Goal: Information Seeking & Learning: Learn about a topic

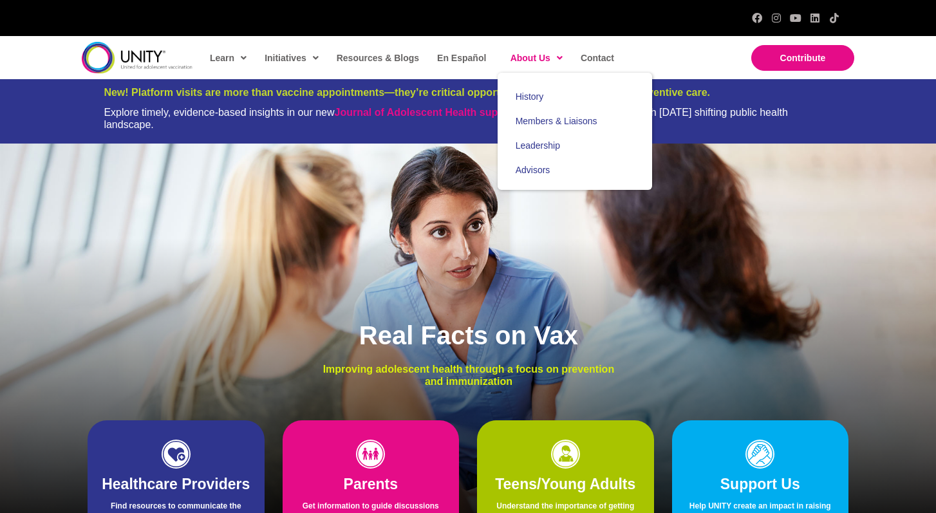
click at [532, 51] on span "About Us" at bounding box center [536, 57] width 52 height 19
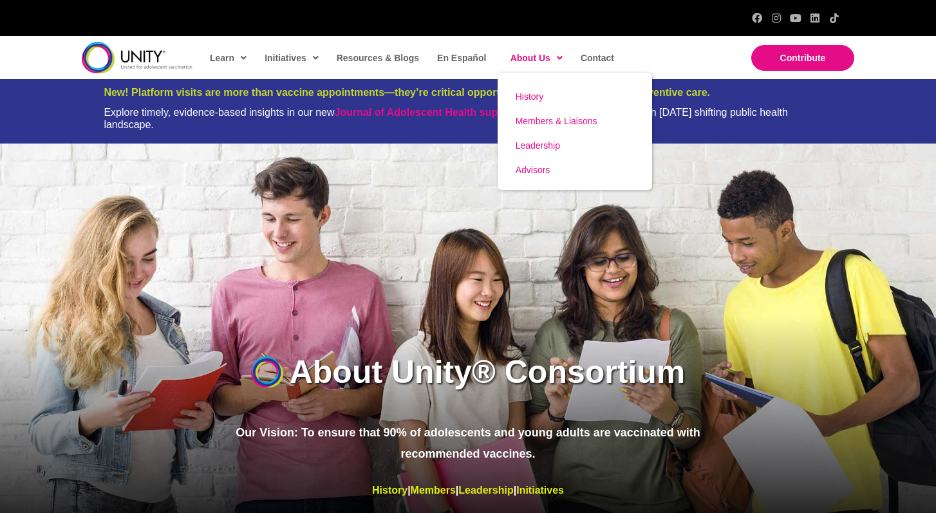
click at [536, 122] on span "Members & Liaisons" at bounding box center [556, 121] width 82 height 10
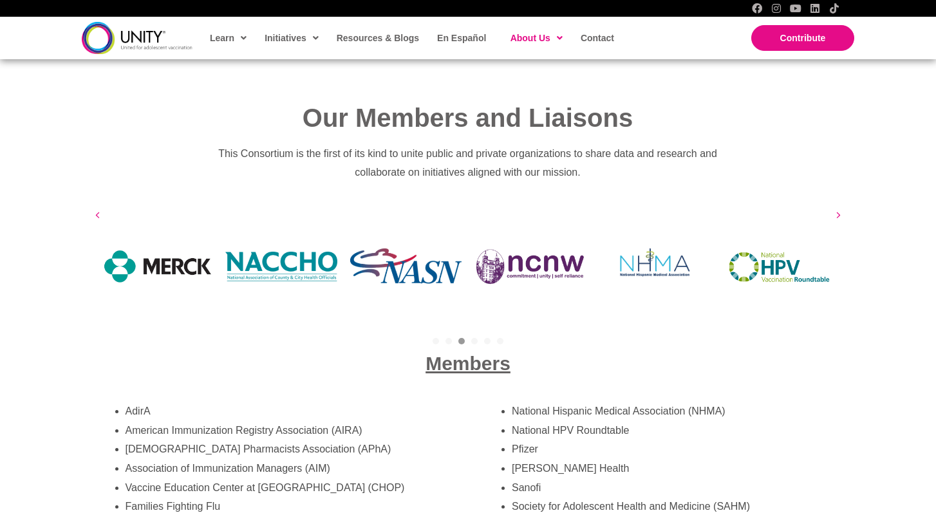
scroll to position [2070, 0]
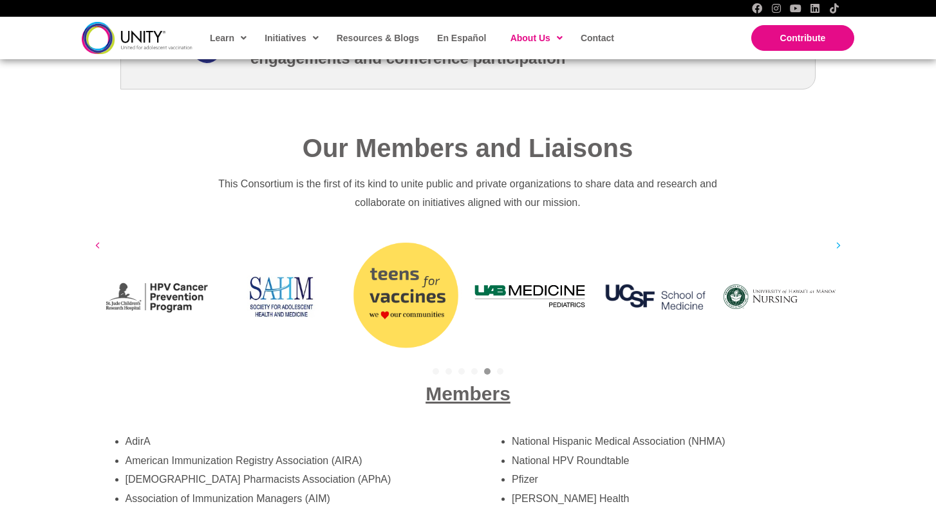
click at [839, 239] on icon at bounding box center [838, 245] width 5 height 13
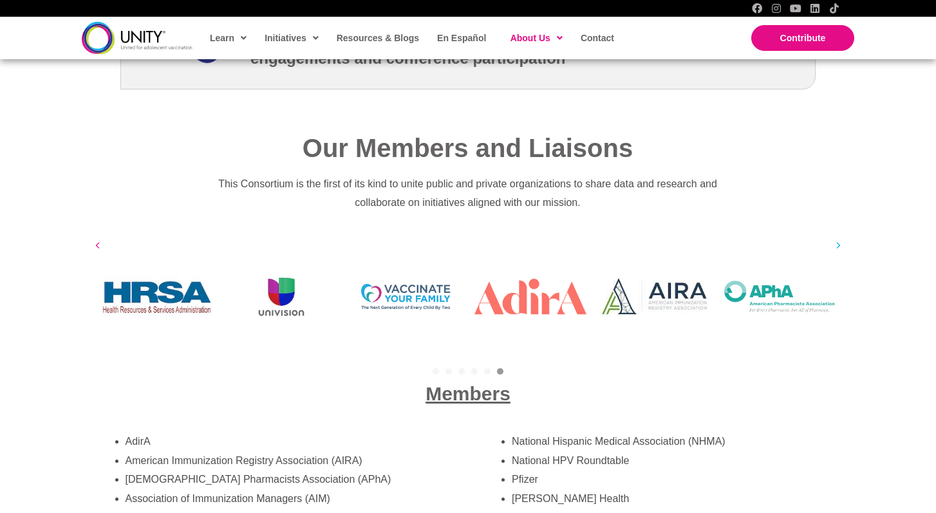
click at [839, 239] on icon at bounding box center [838, 245] width 5 height 13
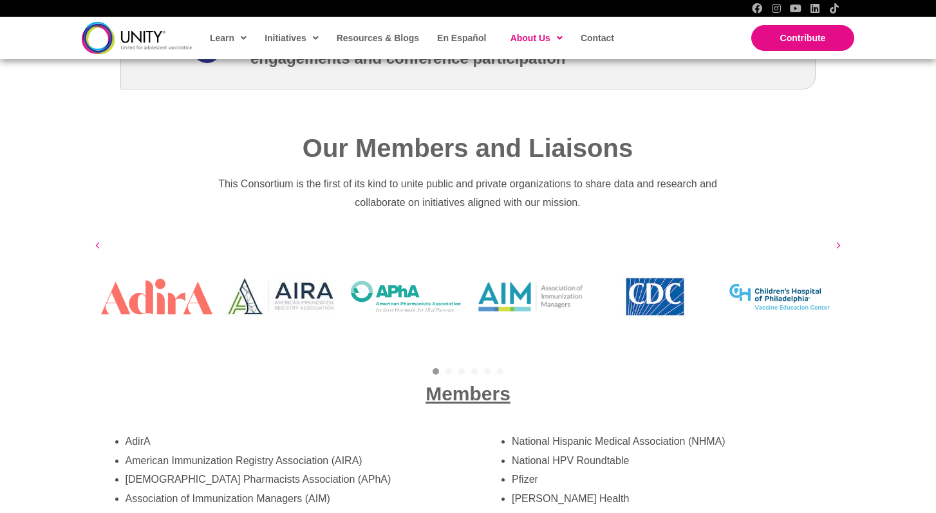
click at [839, 238] on div "[GEOGRAPHIC_DATA][US_STATE] [GEOGRAPHIC_DATA][US_STATE] [GEOGRAPHIC_DATA][US_ST…" at bounding box center [468, 296] width 747 height 117
click at [839, 239] on icon at bounding box center [838, 245] width 5 height 13
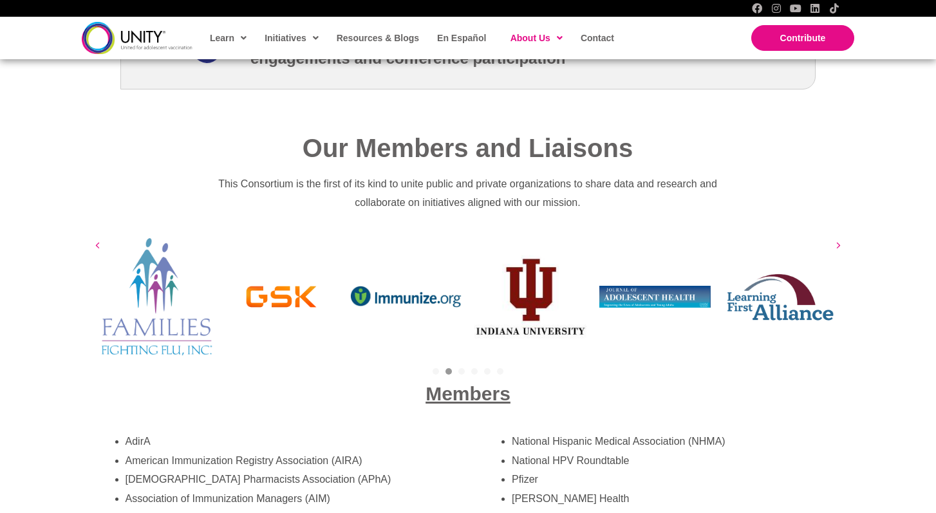
click at [839, 239] on icon at bounding box center [838, 245] width 5 height 13
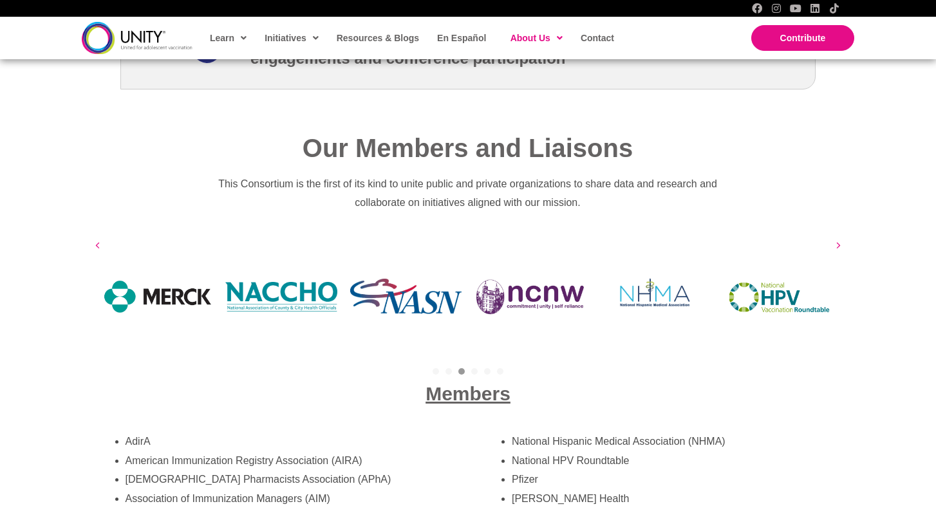
click at [839, 239] on icon at bounding box center [838, 245] width 5 height 13
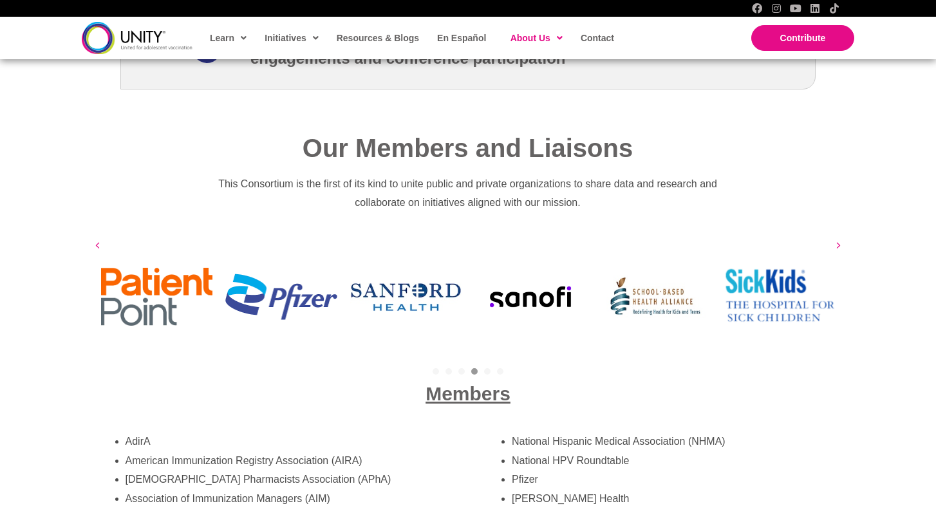
click at [839, 239] on icon at bounding box center [838, 245] width 5 height 13
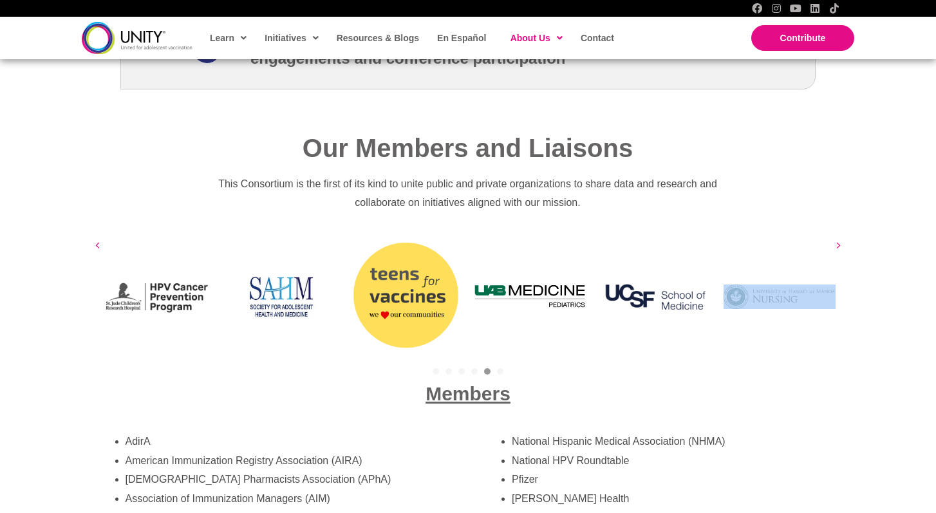
click at [839, 238] on div "[GEOGRAPHIC_DATA][US_STATE] [GEOGRAPHIC_DATA][US_STATE] [GEOGRAPHIC_DATA][US_ST…" at bounding box center [468, 296] width 747 height 117
click at [839, 239] on icon at bounding box center [838, 245] width 5 height 13
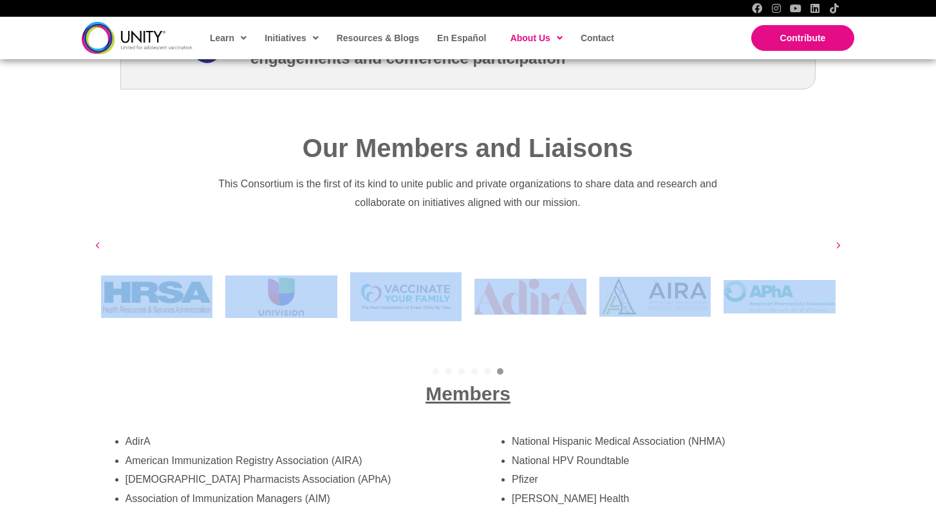
click at [832, 287] on img at bounding box center [779, 296] width 112 height 33
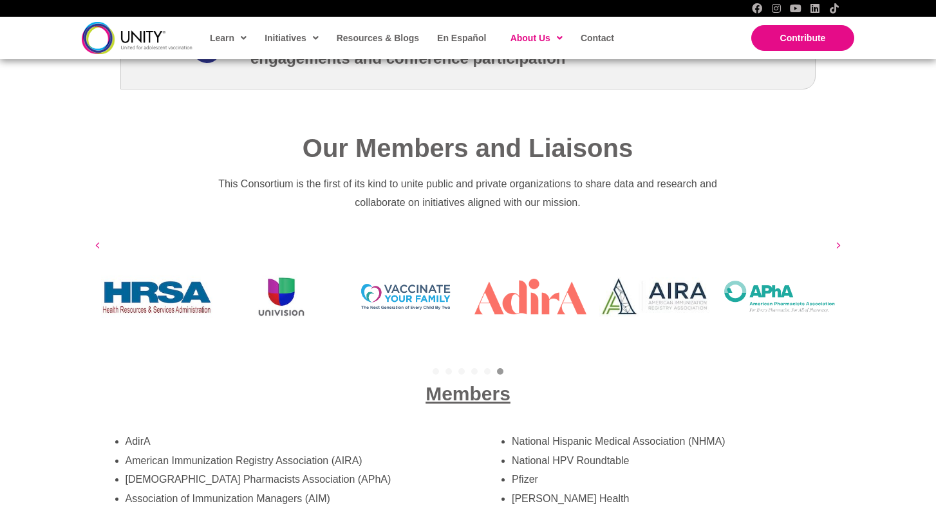
click at [721, 186] on p "This Consortium is the first of its kind to unite public and private organizati…" at bounding box center [467, 193] width 510 height 38
